Goal: Task Accomplishment & Management: Use online tool/utility

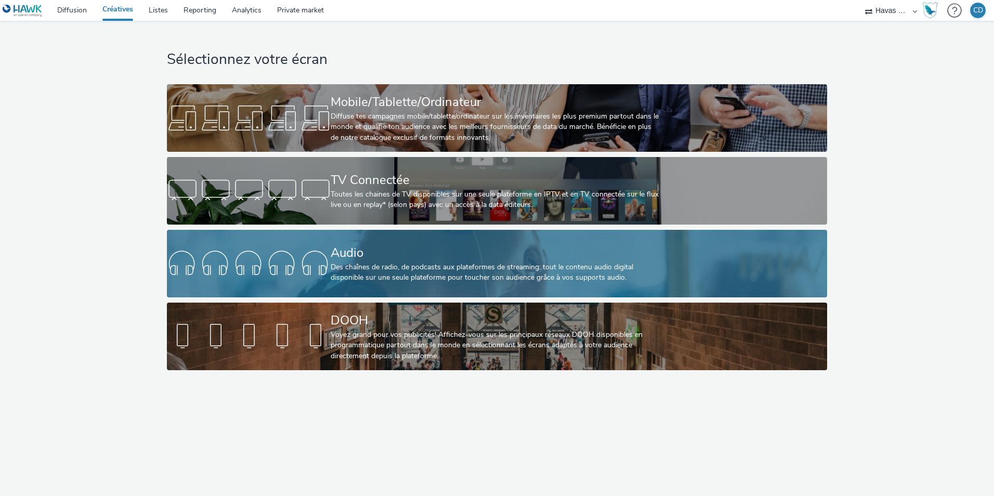
click at [307, 261] on div at bounding box center [249, 263] width 164 height 33
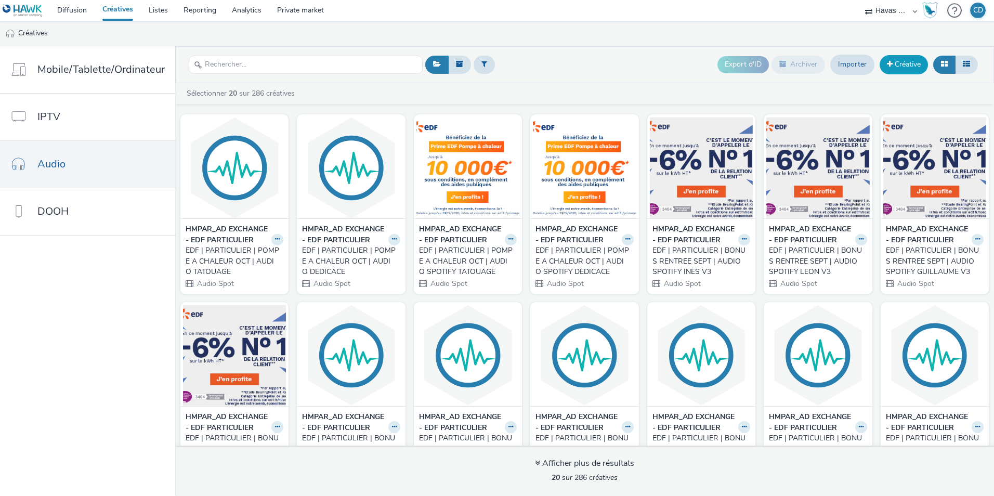
click at [915, 74] on link "Créative" at bounding box center [904, 64] width 48 height 19
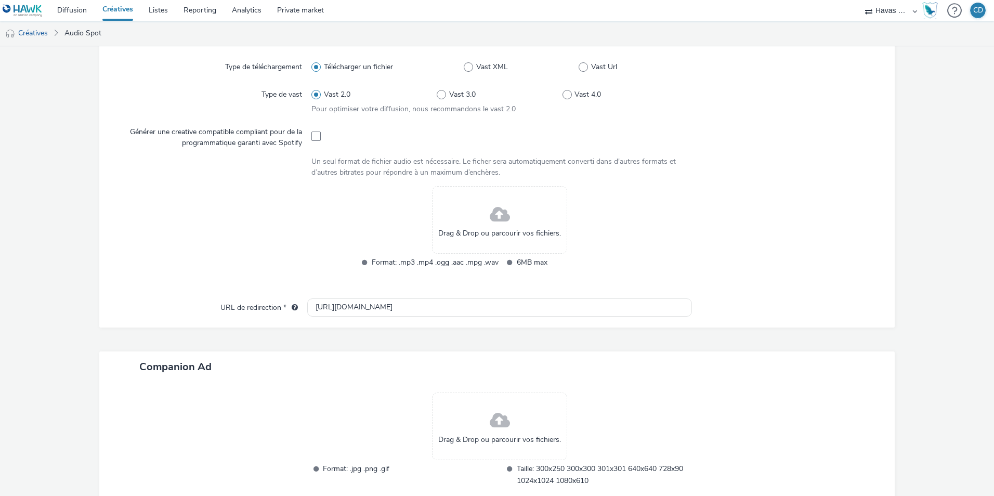
scroll to position [156, 0]
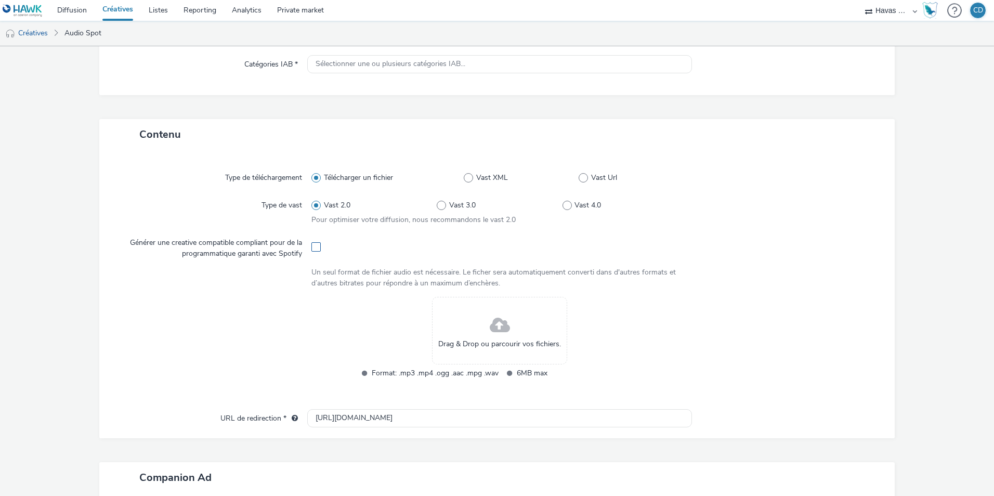
click at [318, 248] on span at bounding box center [316, 246] width 9 height 9
checkbox input "true"
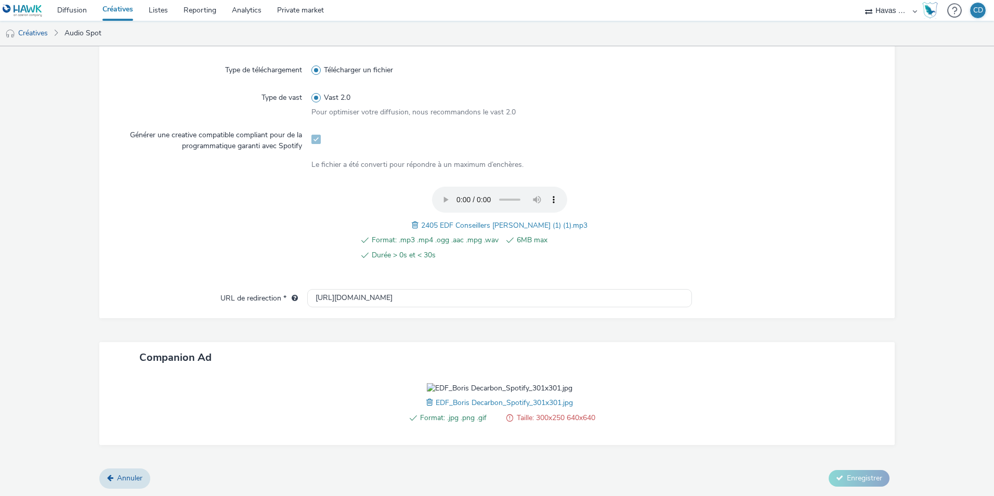
scroll to position [323, 0]
click at [707, 413] on div at bounding box center [788, 408] width 192 height 51
click at [134, 471] on link "Annuler" at bounding box center [124, 479] width 51 height 20
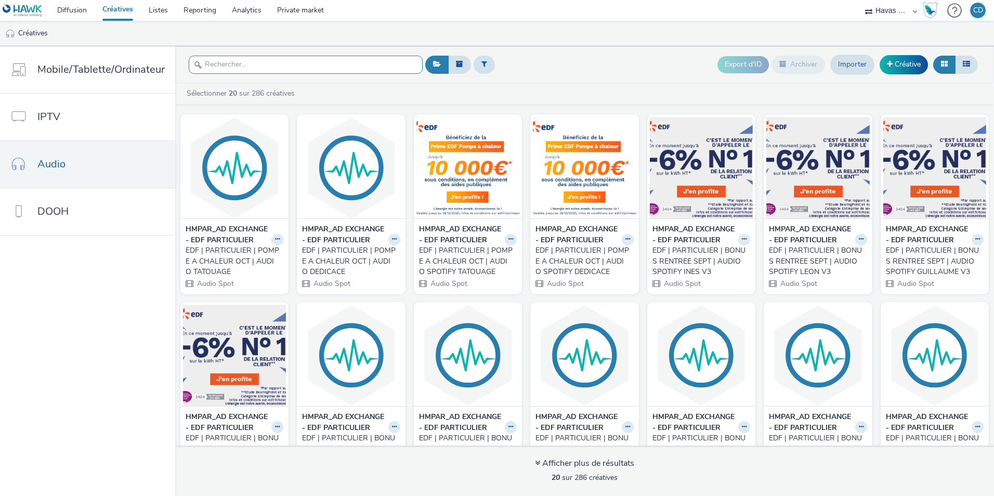
click at [246, 65] on input "text" at bounding box center [306, 65] width 234 height 18
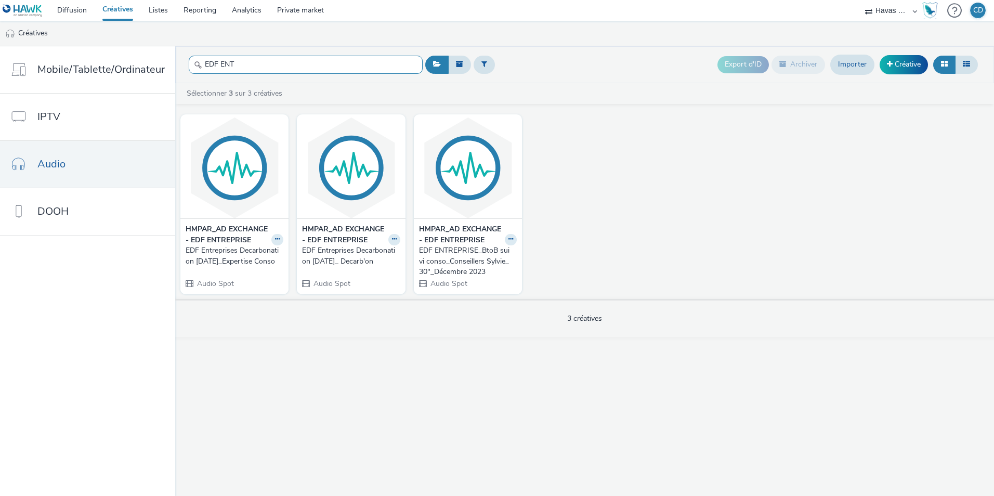
type input "EDF ENT"
click at [370, 258] on div "EDF Entreprises Decarbonation [DATE]_ Decarb'on" at bounding box center [349, 255] width 94 height 21
click at [106, 11] on link "Créatives" at bounding box center [118, 10] width 46 height 21
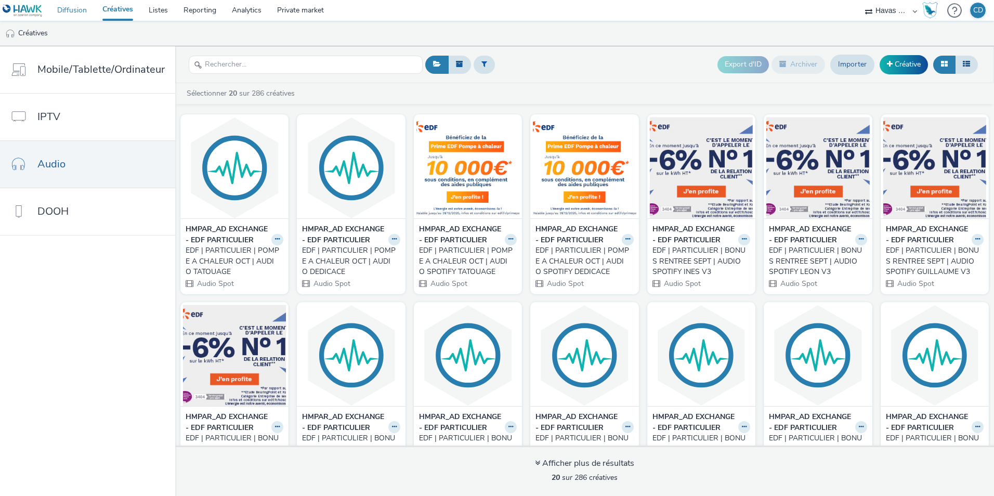
click at [74, 10] on link "Diffusion" at bounding box center [71, 10] width 45 height 21
